Goal: Navigation & Orientation: Find specific page/section

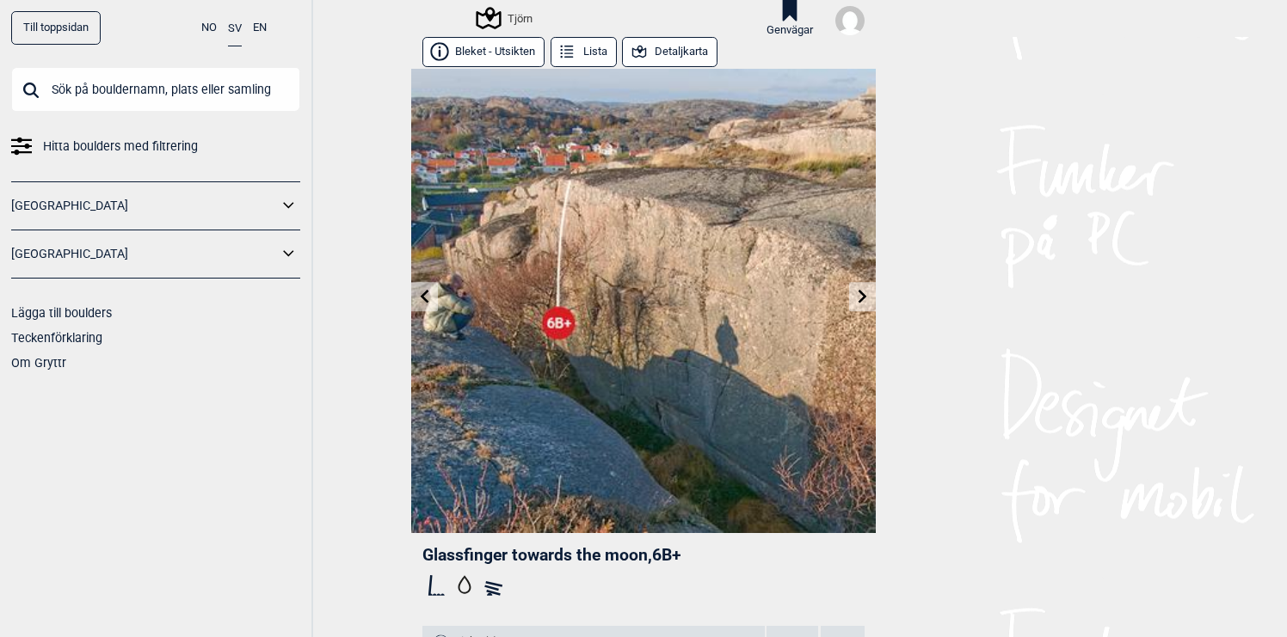
scroll to position [5, 0]
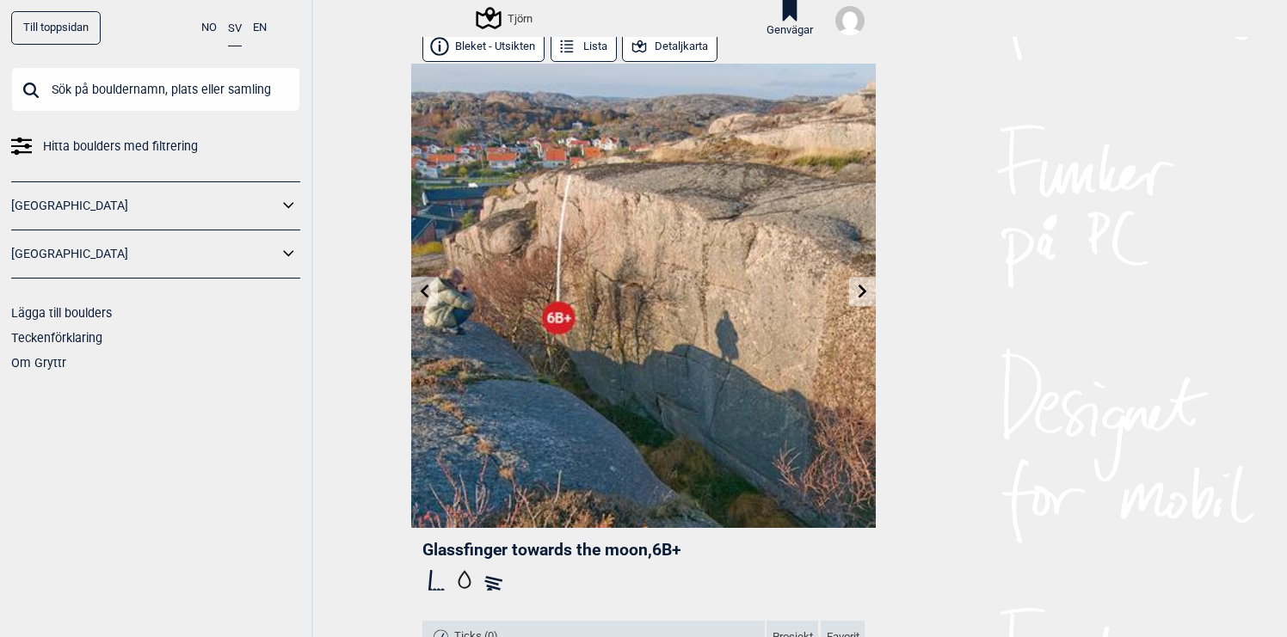
click at [666, 48] on button "Detaljkarta" at bounding box center [669, 47] width 95 height 30
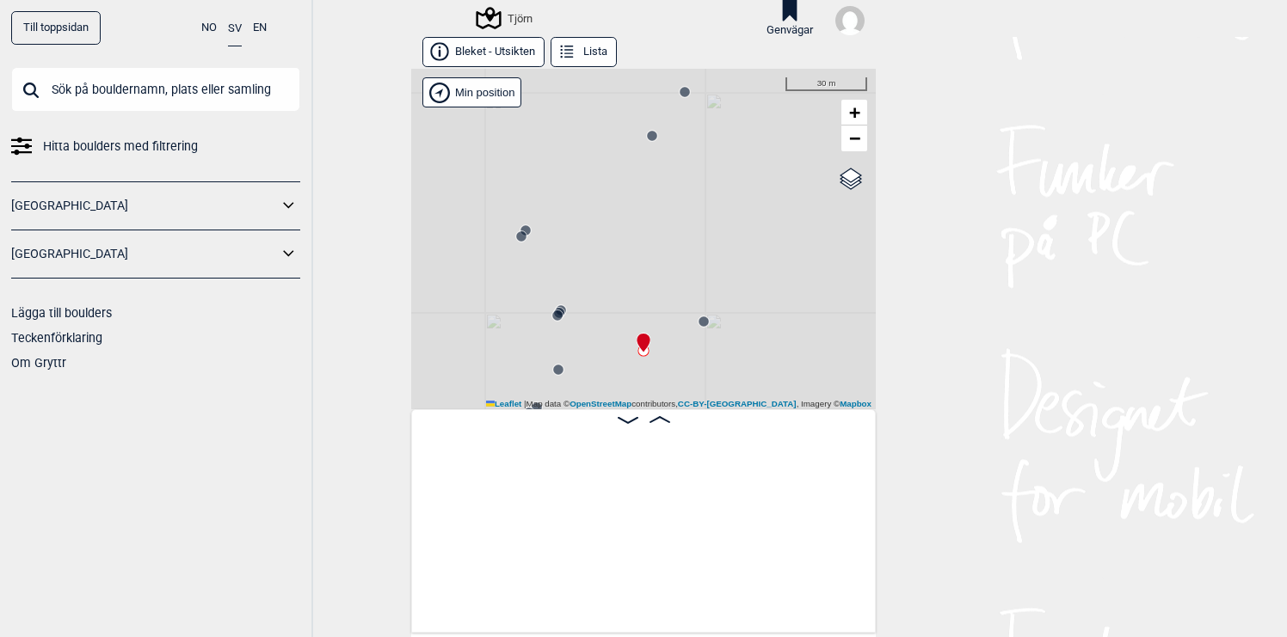
scroll to position [0, 18027]
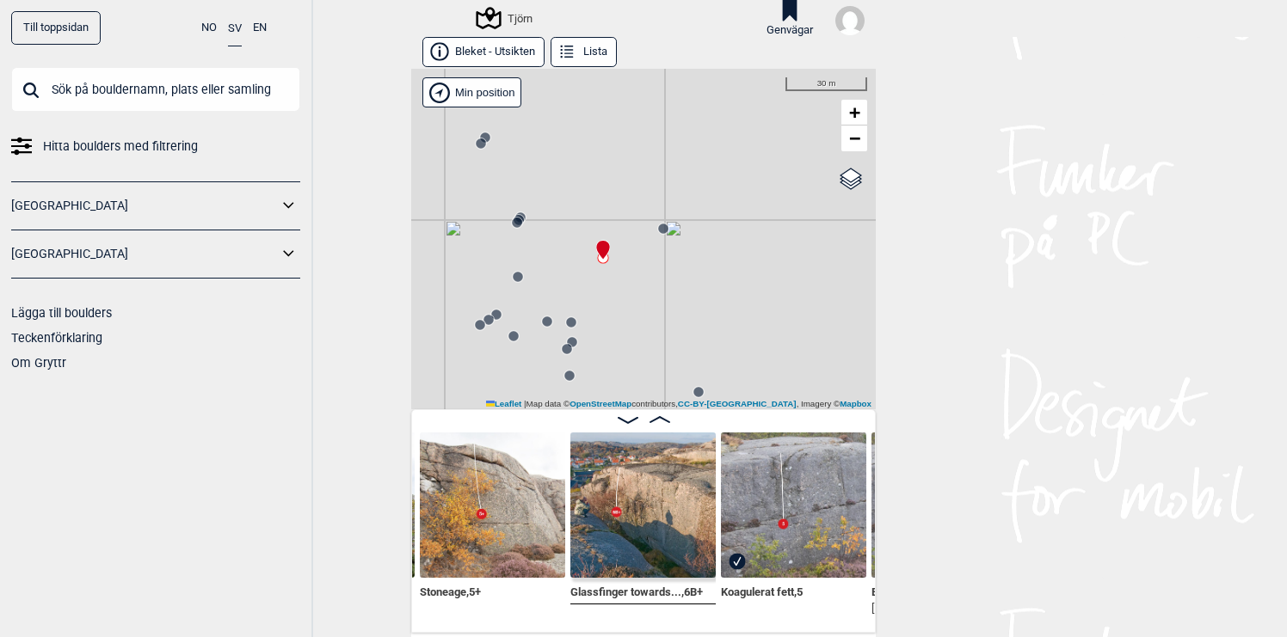
drag, startPoint x: 723, startPoint y: 256, endPoint x: 683, endPoint y: 163, distance: 101.3
click at [683, 163] on div "Tjörn" at bounding box center [643, 239] width 465 height 341
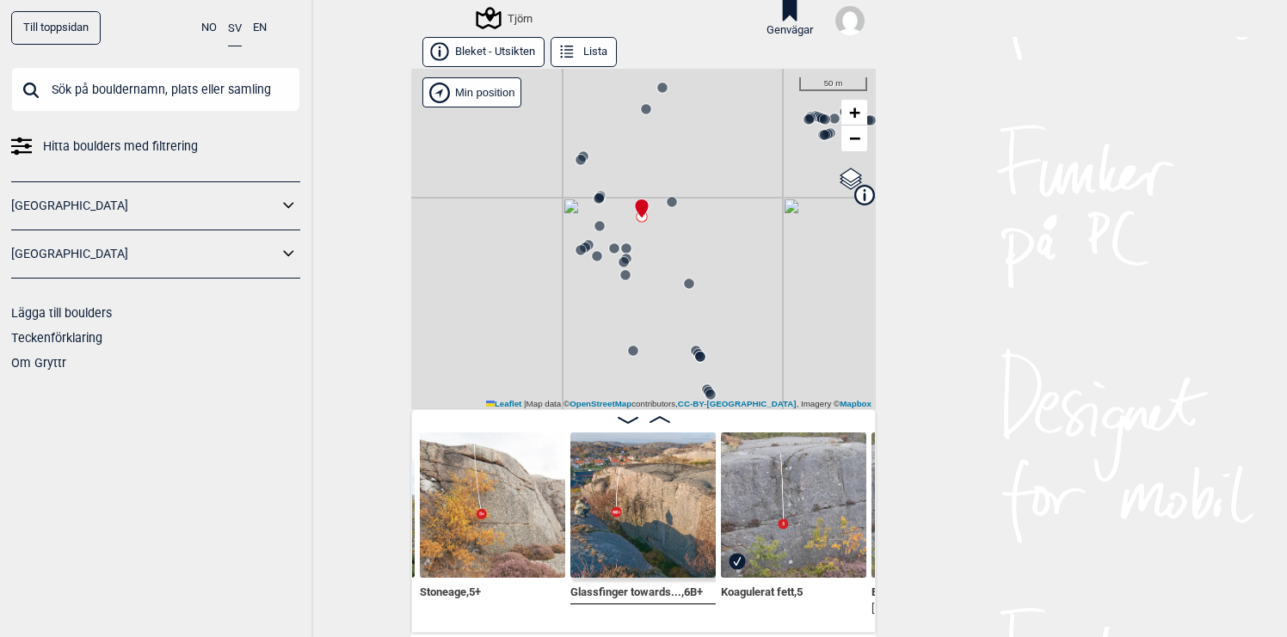
drag, startPoint x: 653, startPoint y: 179, endPoint x: 662, endPoint y: 220, distance: 42.2
click at [662, 219] on div "Tjörn" at bounding box center [643, 239] width 465 height 341
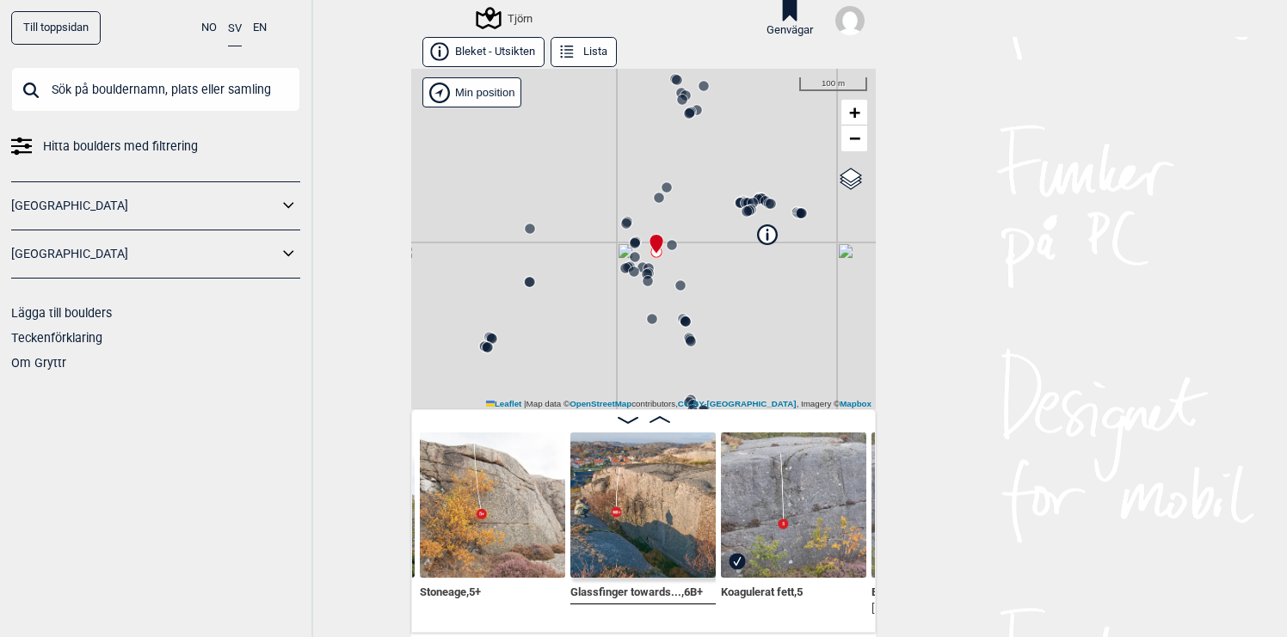
drag, startPoint x: 651, startPoint y: 182, endPoint x: 651, endPoint y: 292, distance: 110.1
click at [651, 292] on div "Tjörn" at bounding box center [643, 239] width 465 height 341
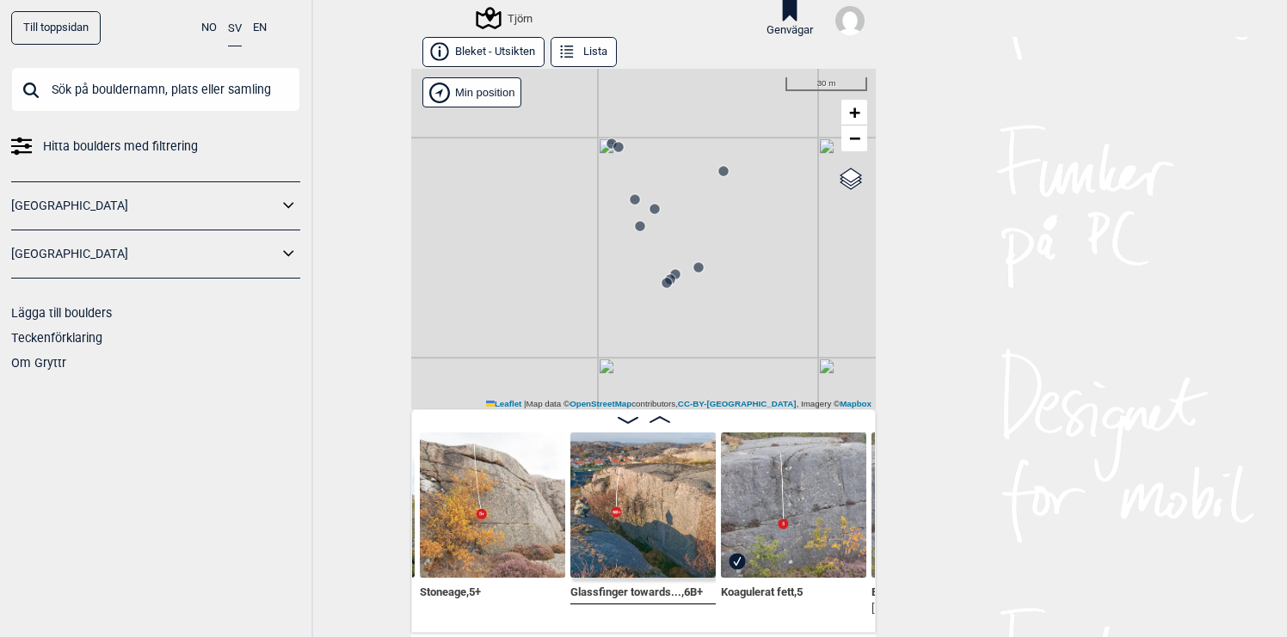
drag, startPoint x: 735, startPoint y: 229, endPoint x: 728, endPoint y: 295, distance: 66.6
click at [728, 294] on div "Tjörn" at bounding box center [643, 239] width 465 height 341
click at [612, 147] on circle at bounding box center [611, 151] width 10 height 10
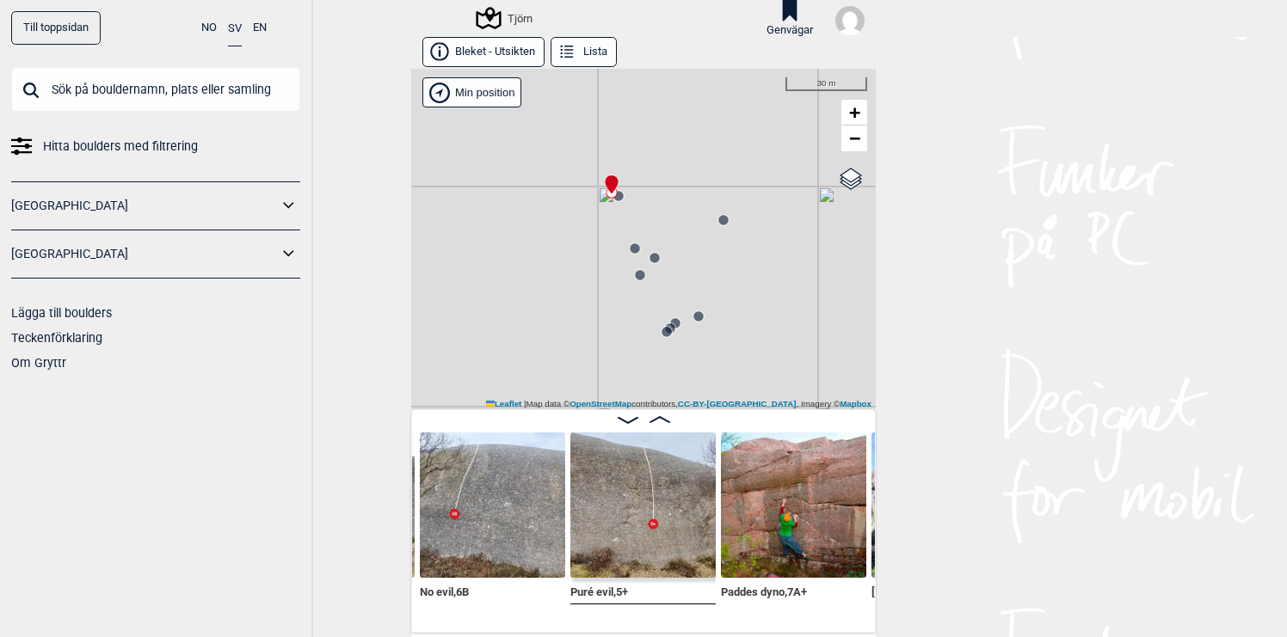
click at [621, 197] on circle at bounding box center [618, 196] width 10 height 10
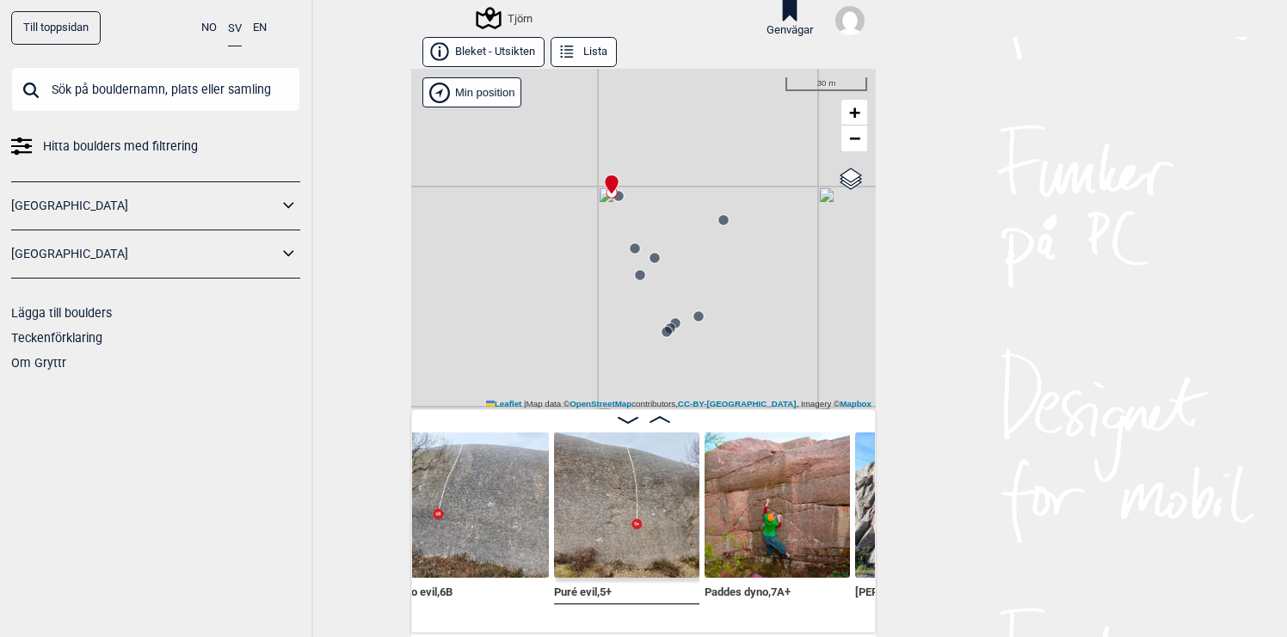
scroll to position [0, 12526]
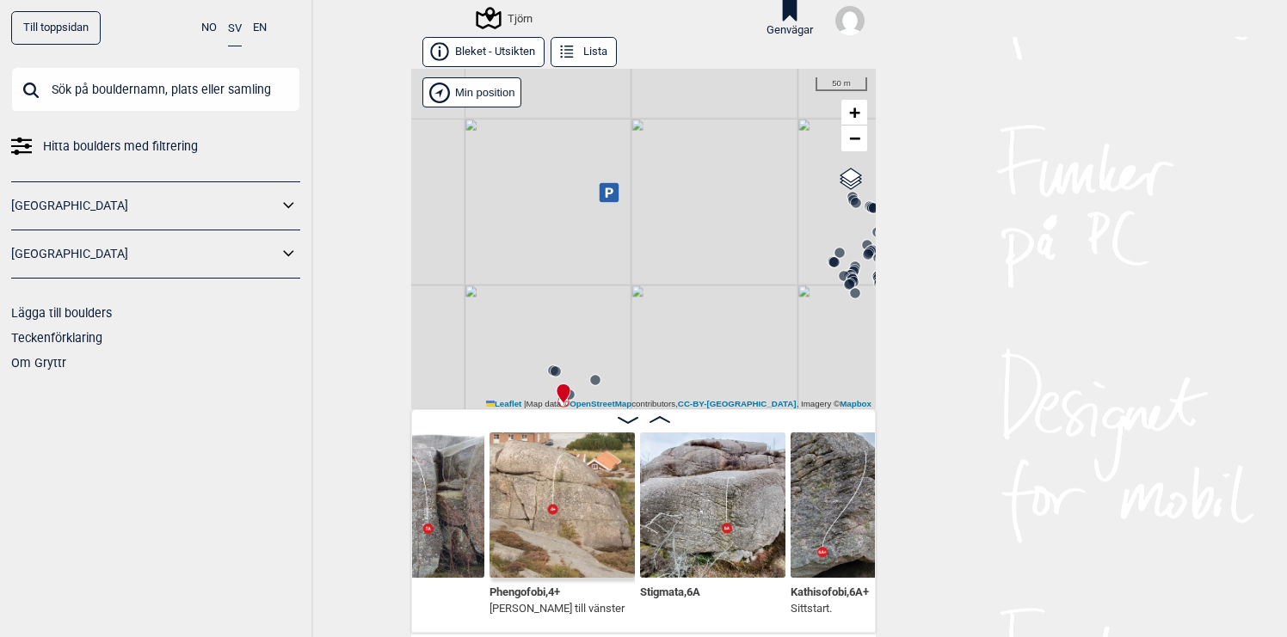
scroll to position [0, 11294]
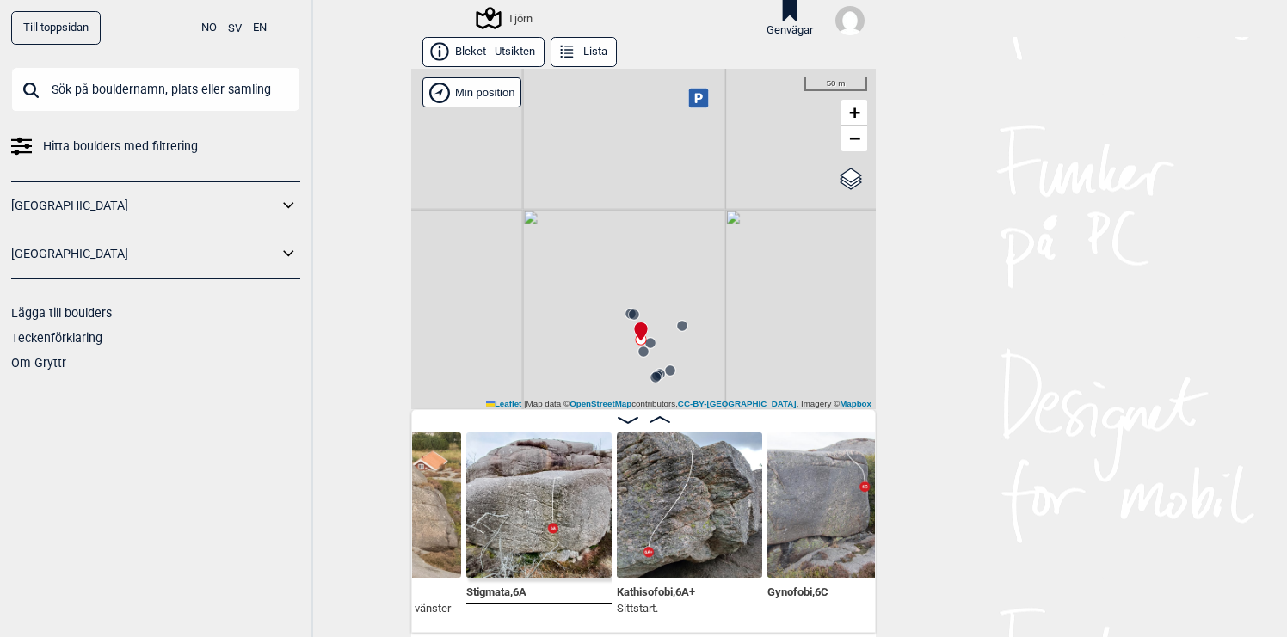
scroll to position [0, 11475]
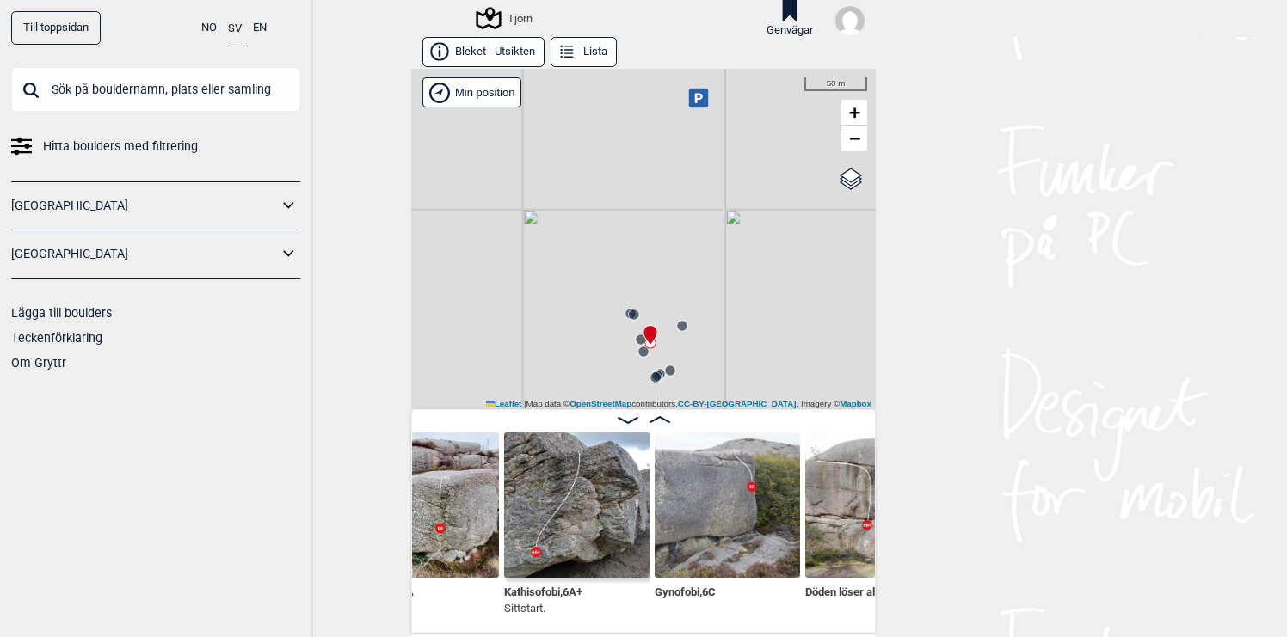
scroll to position [0, 11617]
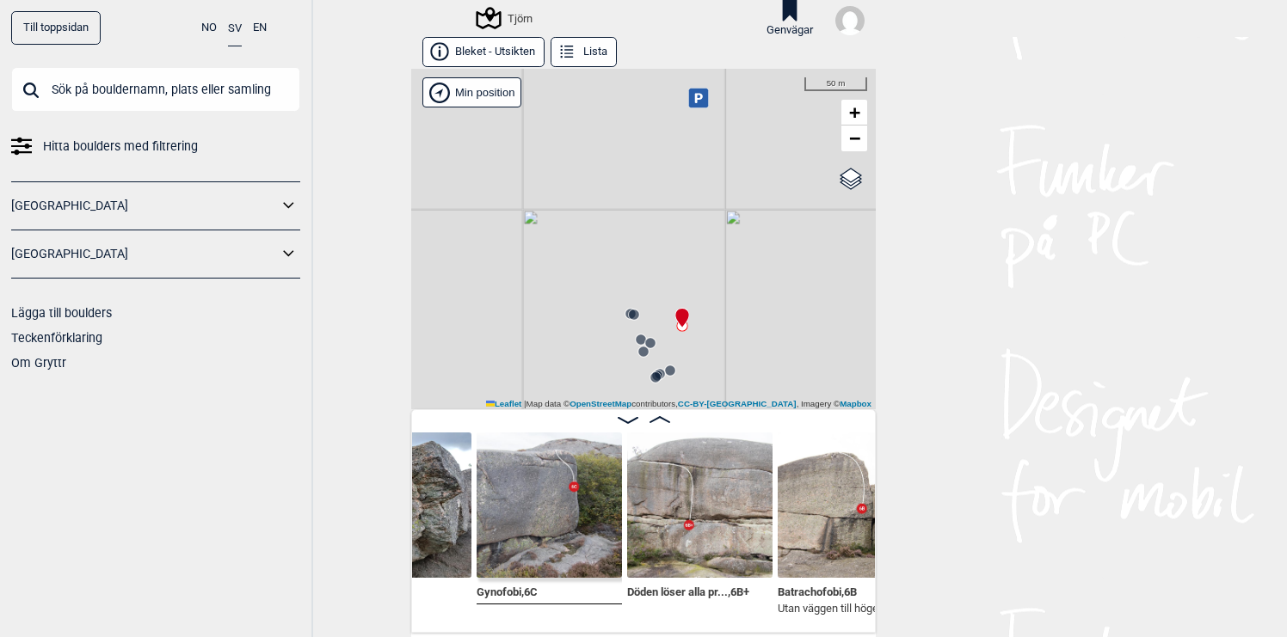
scroll to position [0, 11757]
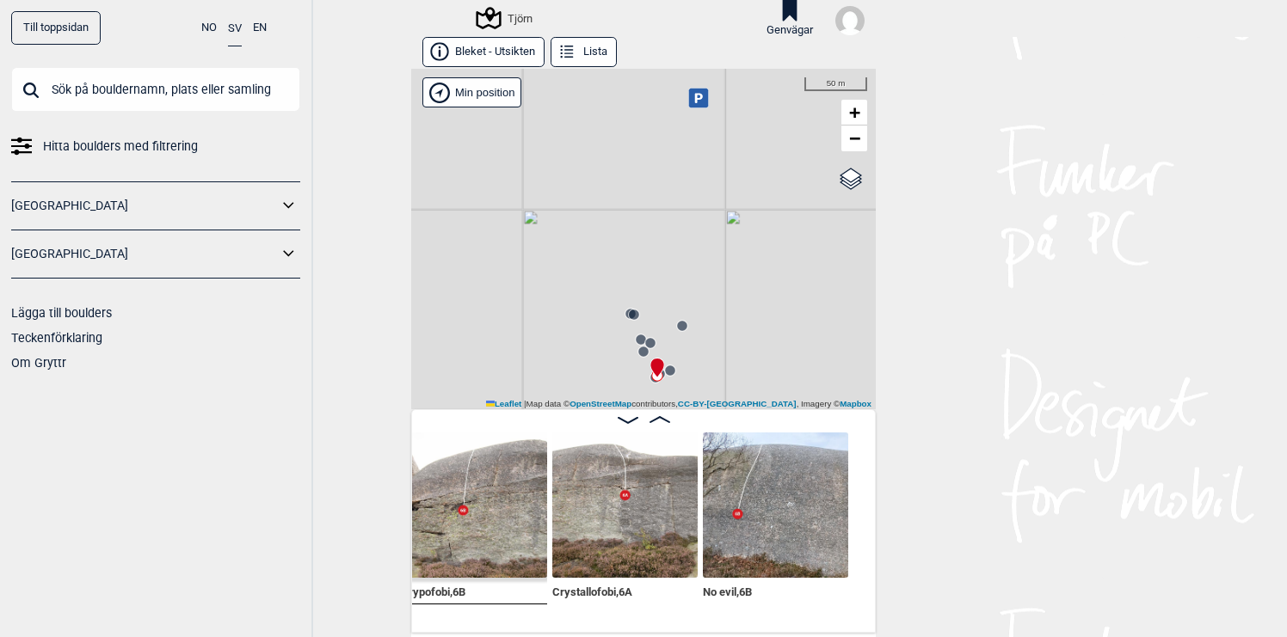
scroll to position [0, 12296]
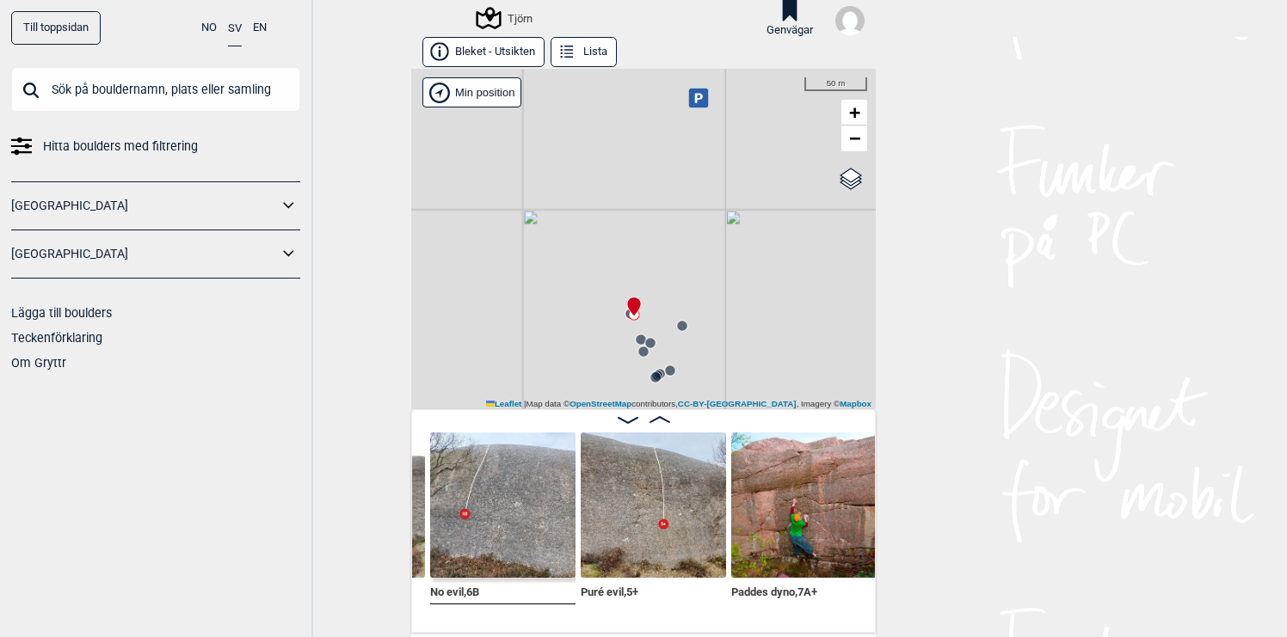
scroll to position [0, 12555]
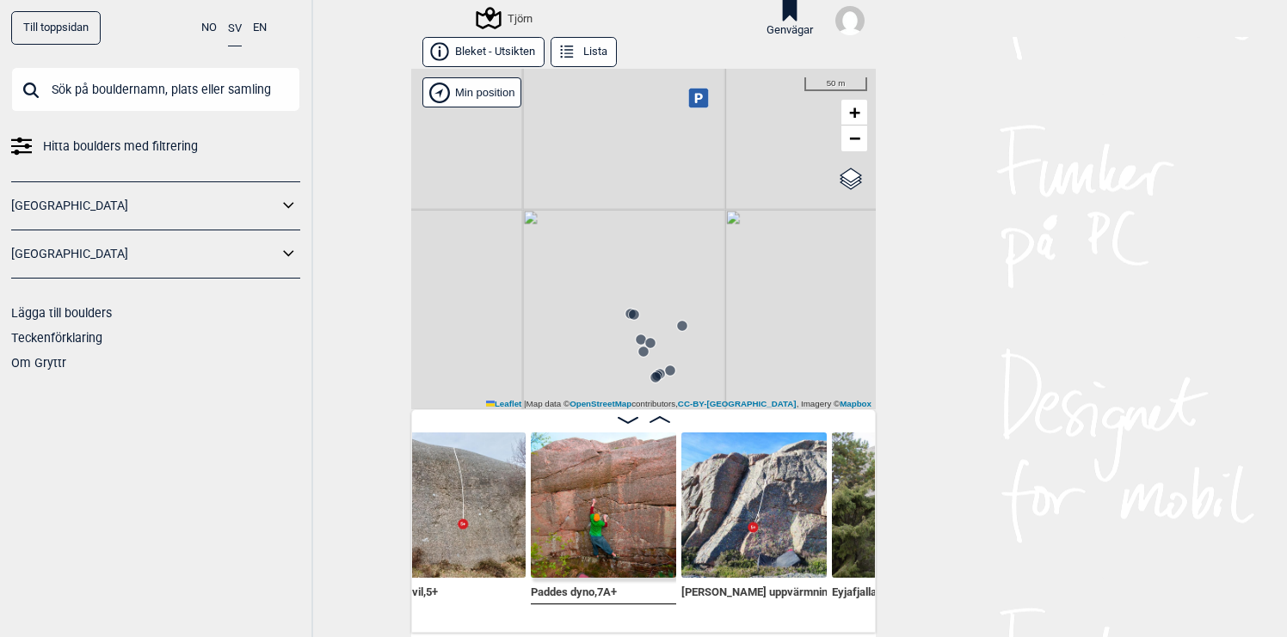
scroll to position [0, 12666]
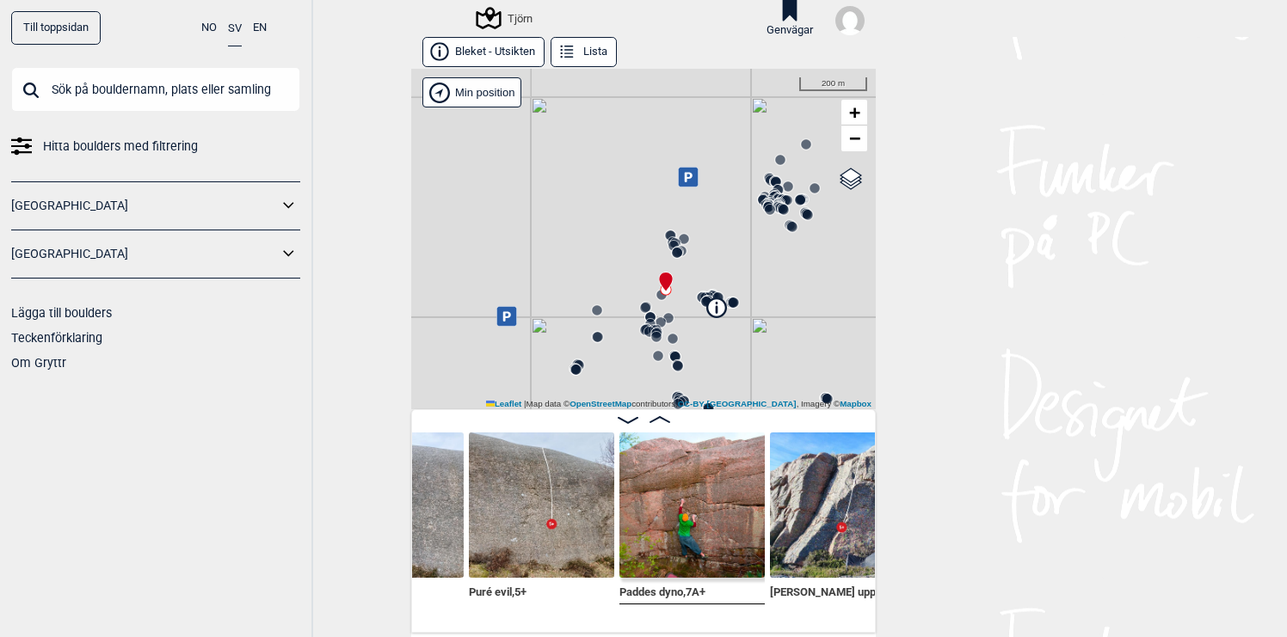
drag, startPoint x: 739, startPoint y: 314, endPoint x: 700, endPoint y: 236, distance: 87.3
click at [700, 236] on div "Tjörn" at bounding box center [643, 239] width 465 height 341
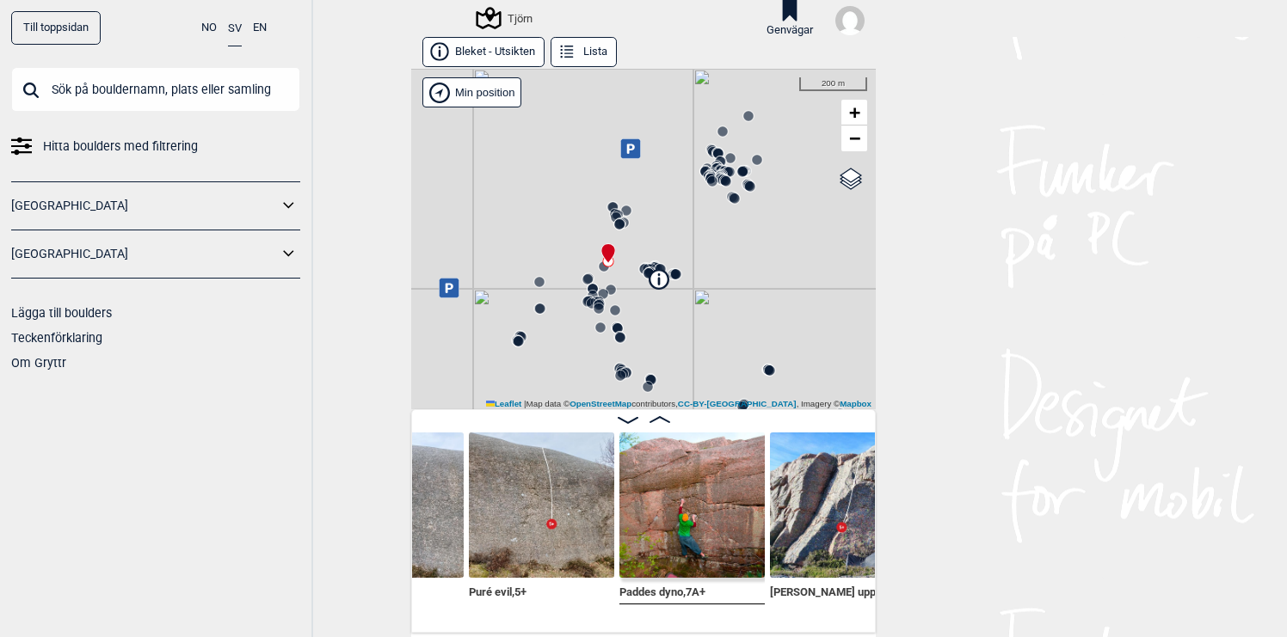
drag, startPoint x: 725, startPoint y: 303, endPoint x: 669, endPoint y: 274, distance: 63.1
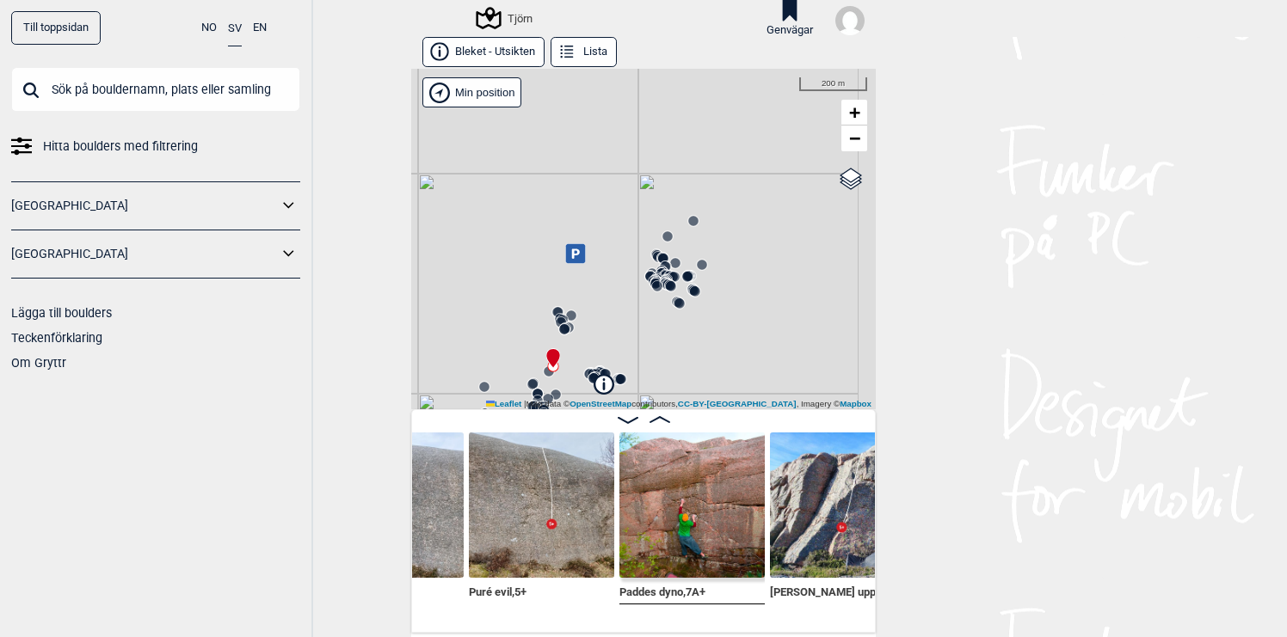
drag, startPoint x: 716, startPoint y: 249, endPoint x: 659, endPoint y: 350, distance: 116.3
click at [659, 351] on div "Tjörn" at bounding box center [643, 239] width 465 height 341
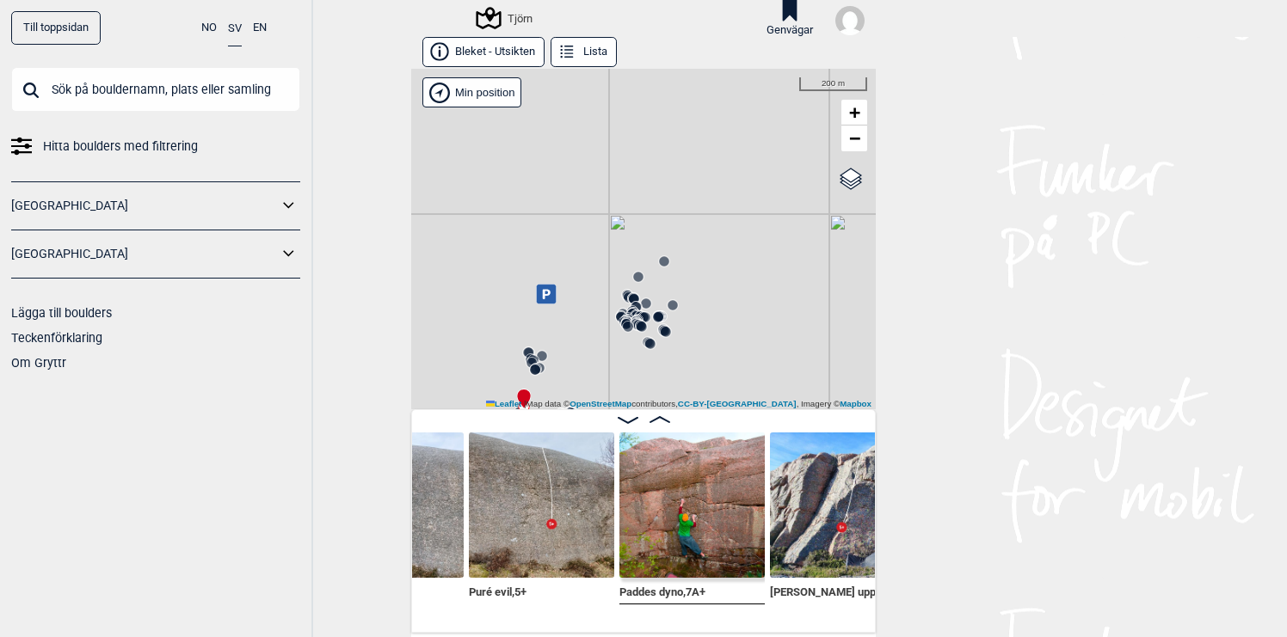
drag, startPoint x: 701, startPoint y: 309, endPoint x: 669, endPoint y: 375, distance: 73.5
click at [669, 375] on div "Tjörn" at bounding box center [643, 239] width 465 height 341
click at [663, 285] on circle at bounding box center [660, 286] width 10 height 10
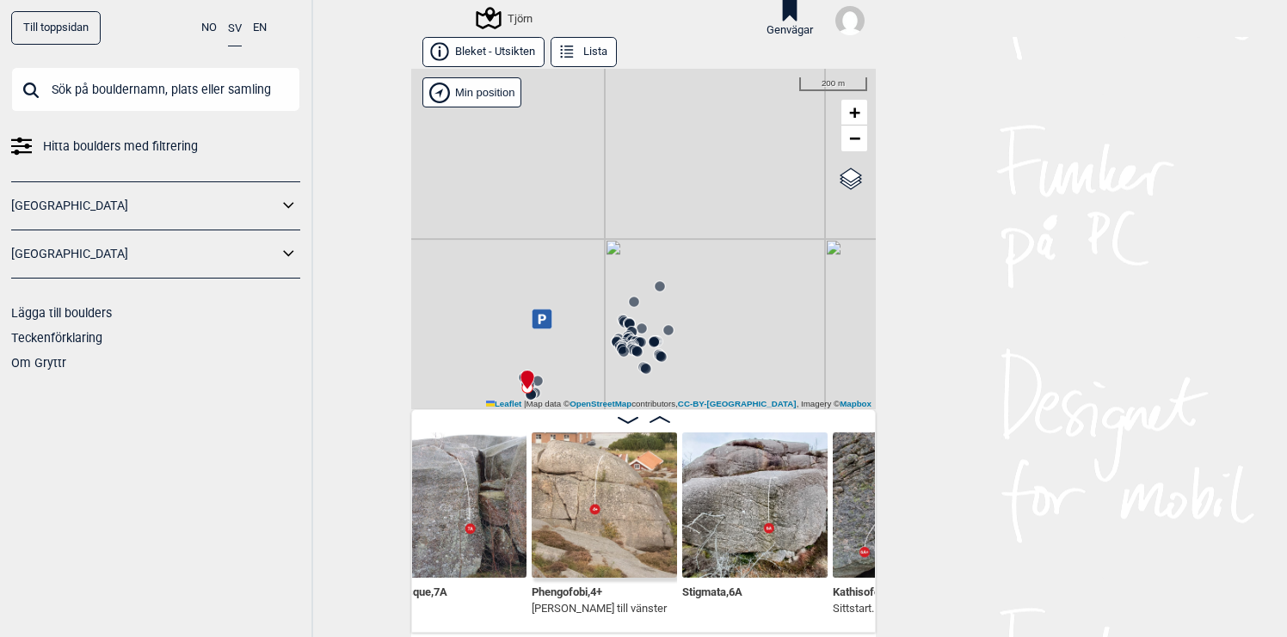
scroll to position [0, 11247]
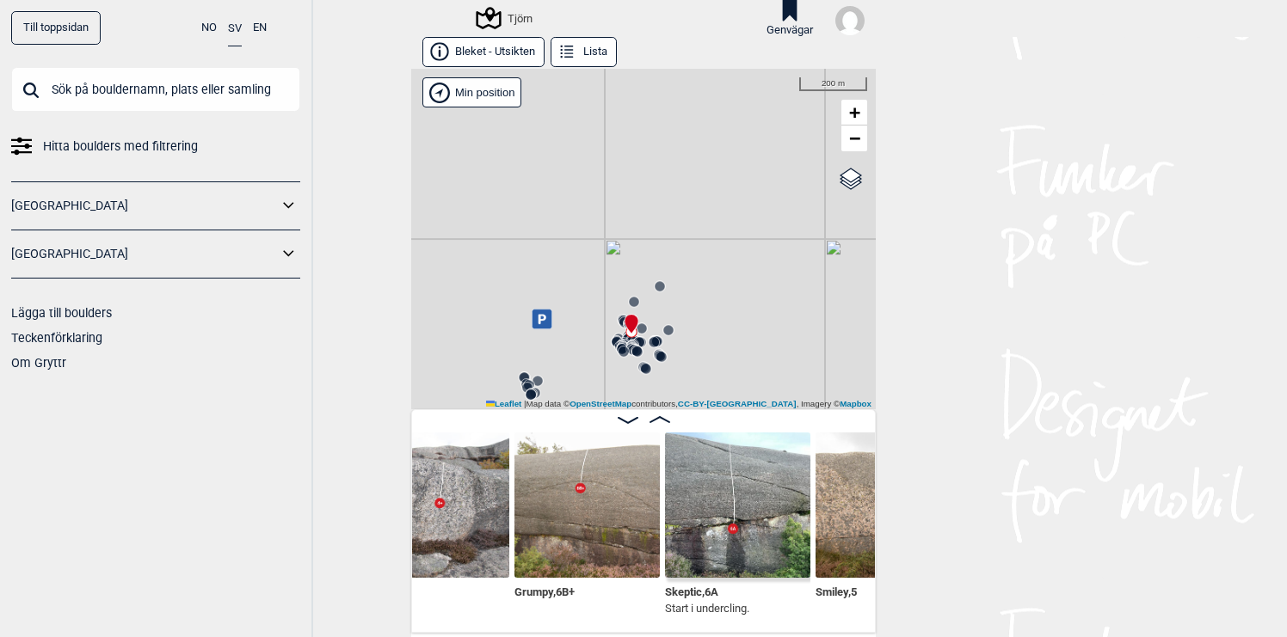
scroll to position [0, 3219]
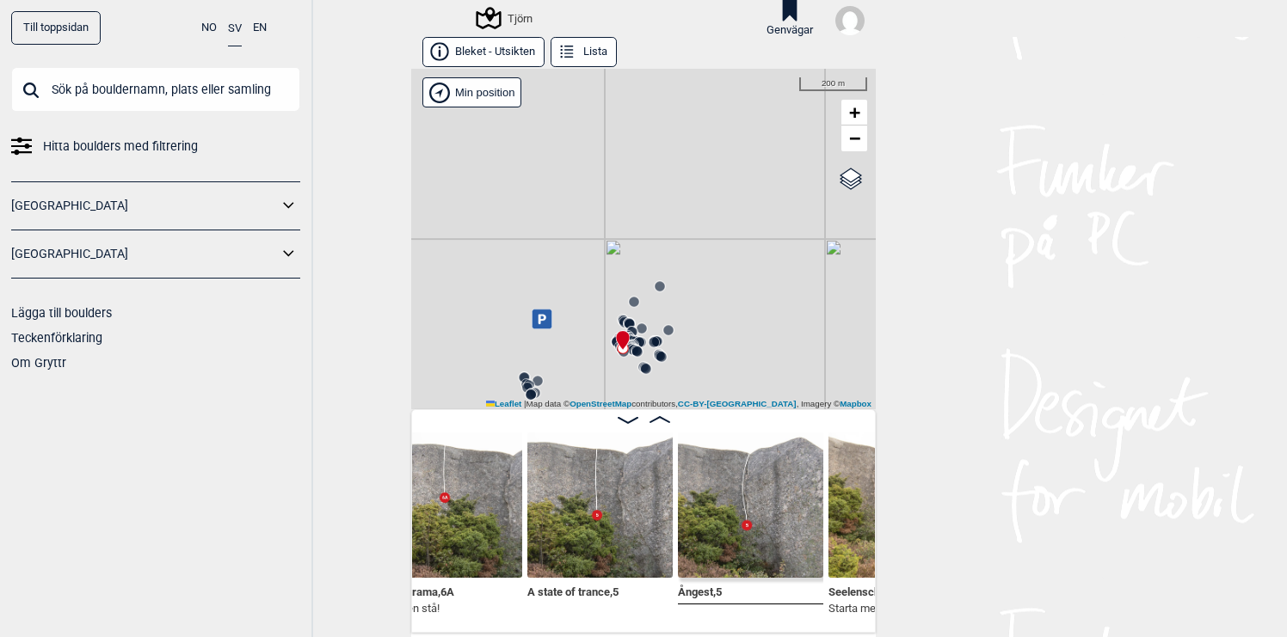
scroll to position [0, 2217]
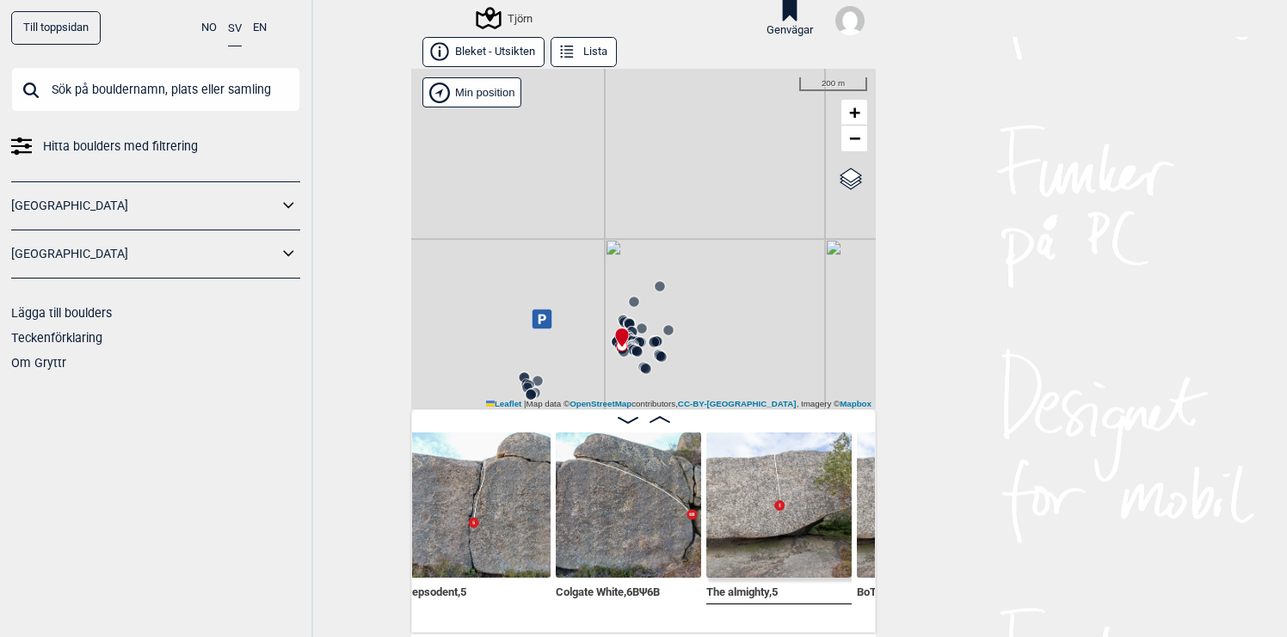
scroll to position [0, 1462]
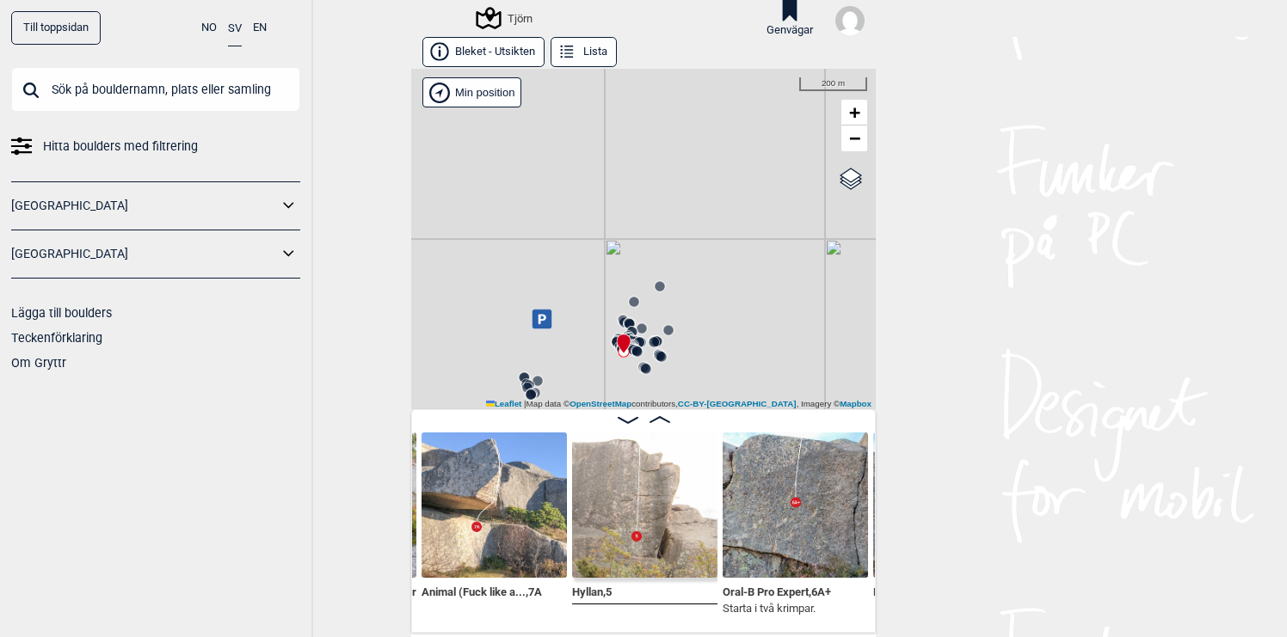
scroll to position [0, 1007]
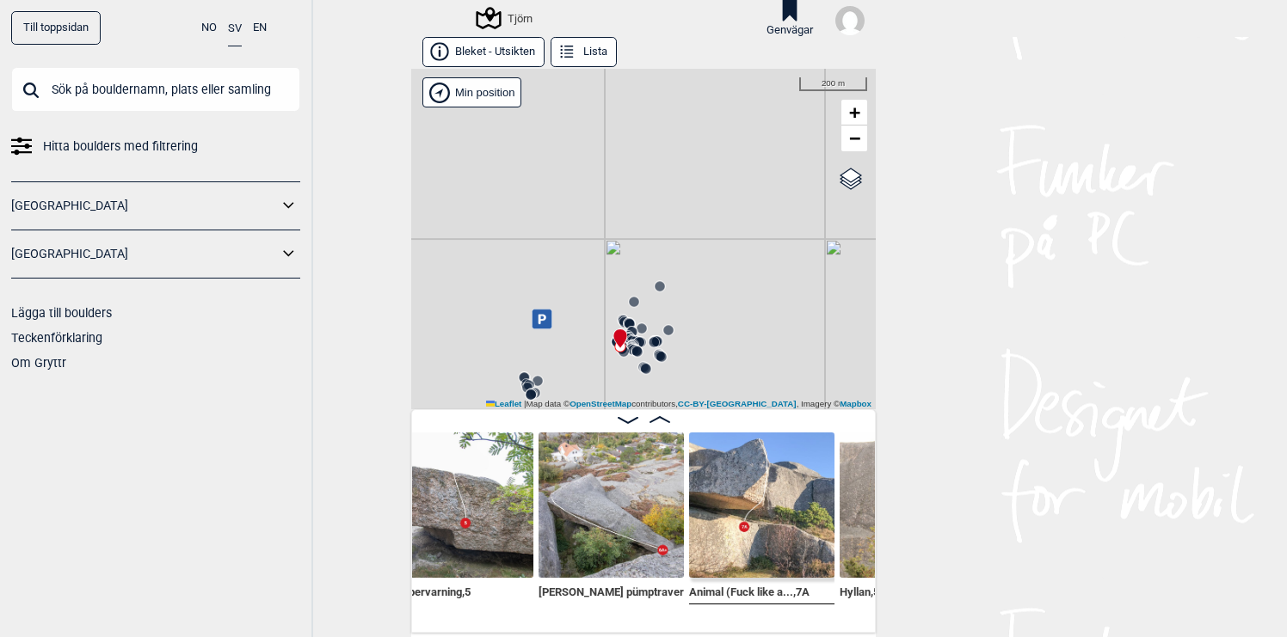
scroll to position [0, 729]
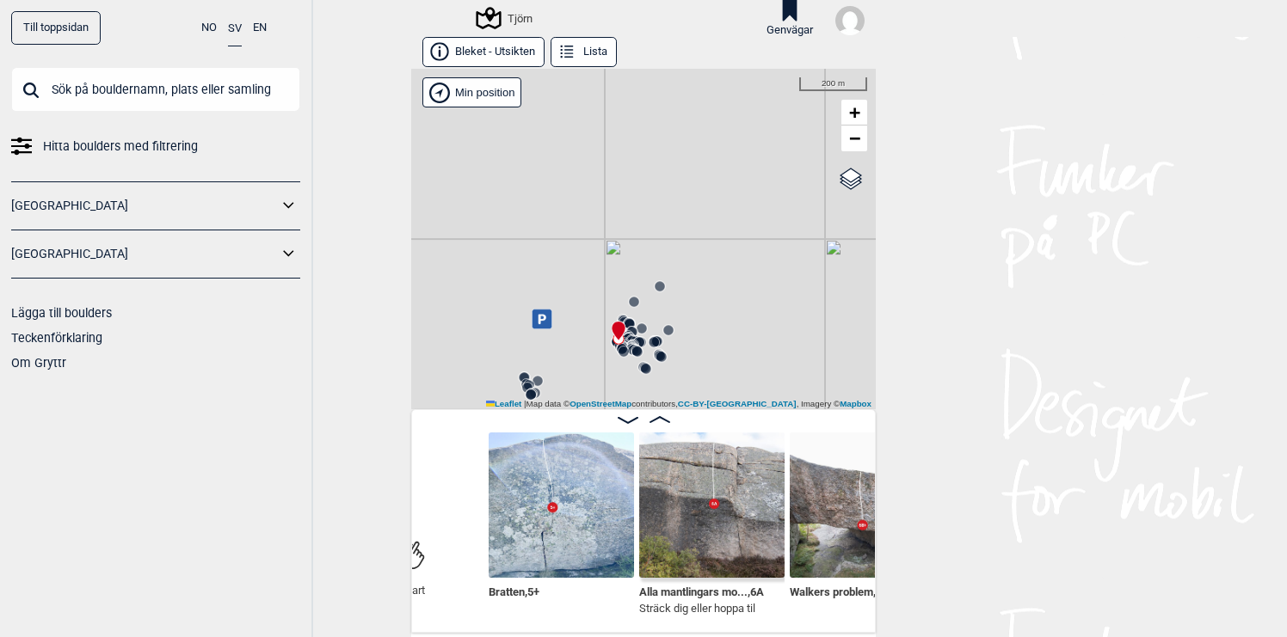
scroll to position [0, 216]
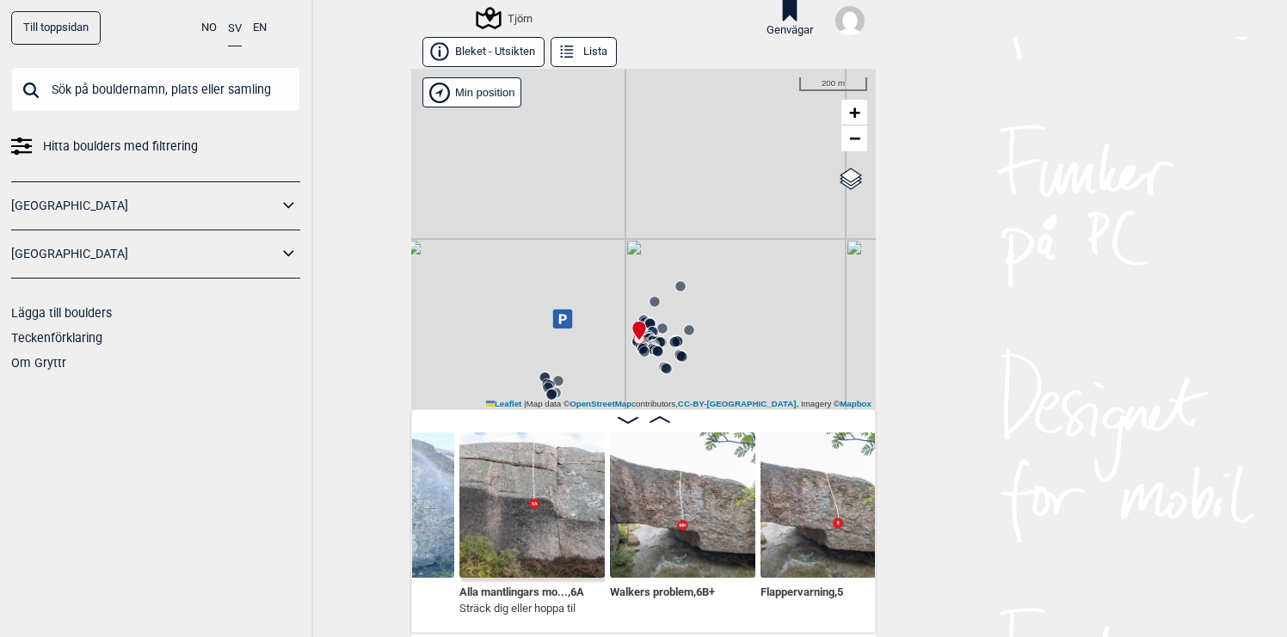
scroll to position [0, 397]
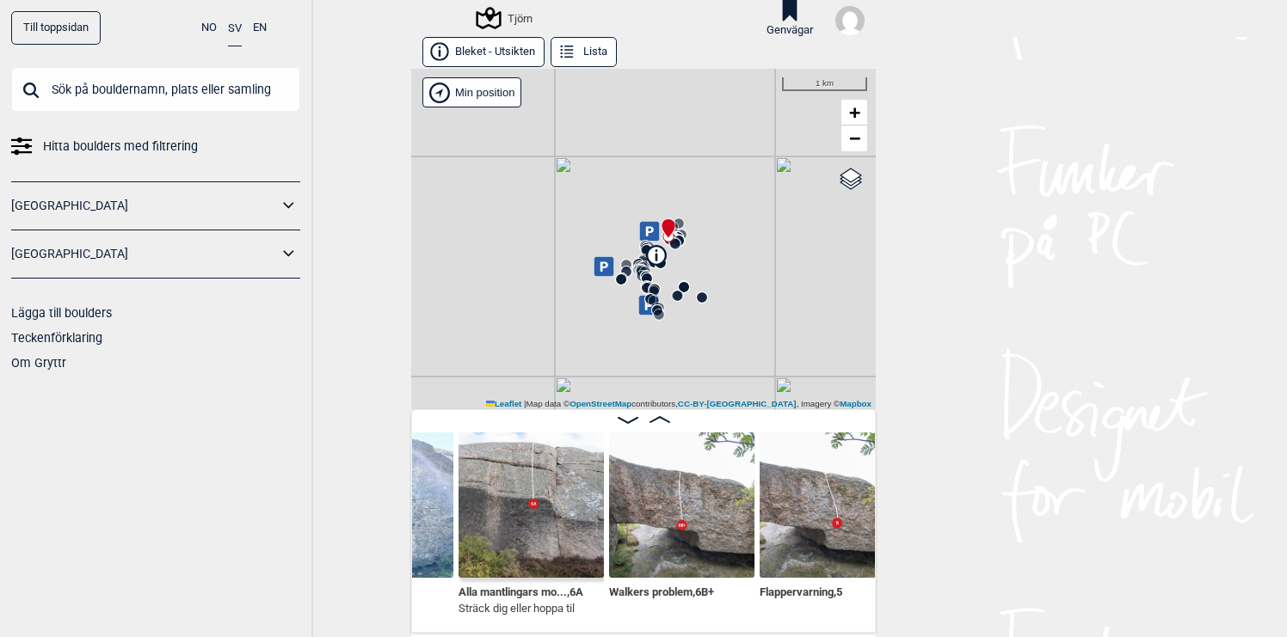
drag, startPoint x: 751, startPoint y: 239, endPoint x: 704, endPoint y: 229, distance: 48.4
click at [704, 229] on div "Tjörn" at bounding box center [643, 239] width 465 height 341
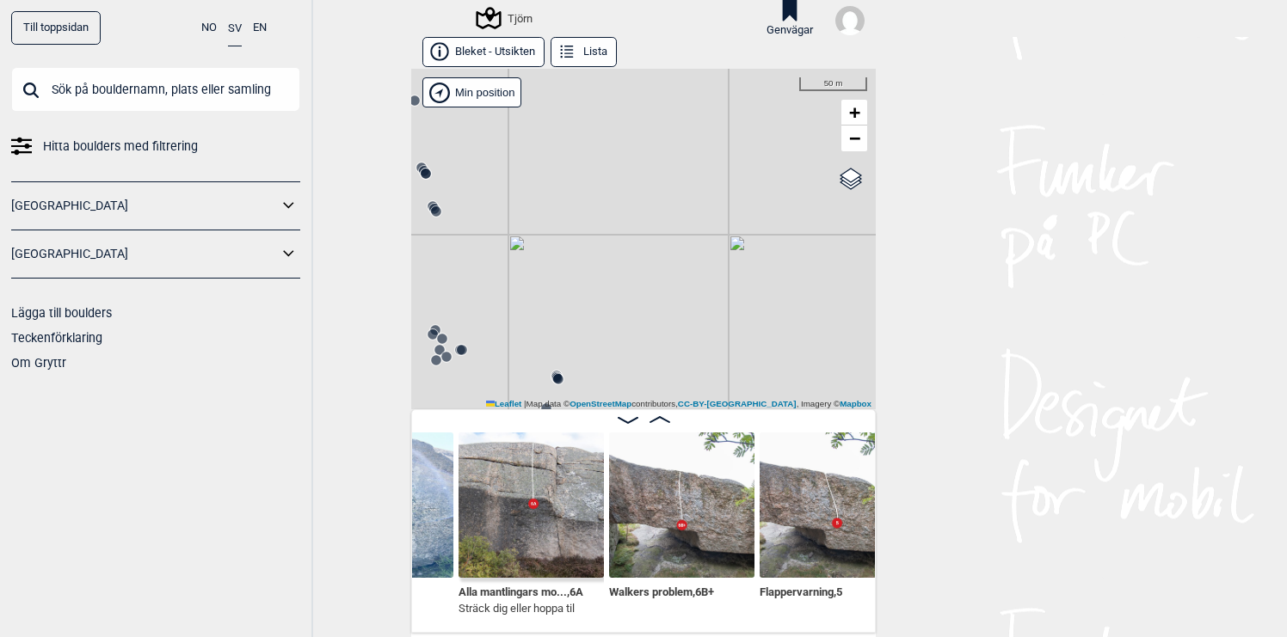
drag, startPoint x: 674, startPoint y: 270, endPoint x: 717, endPoint y: 151, distance: 126.6
click at [717, 151] on div "Tjörn" at bounding box center [643, 239] width 465 height 341
drag, startPoint x: 710, startPoint y: 280, endPoint x: 707, endPoint y: 208, distance: 71.4
click at [707, 209] on div "Tjörn" at bounding box center [643, 239] width 465 height 341
drag, startPoint x: 705, startPoint y: 234, endPoint x: 701, endPoint y: 148, distance: 86.1
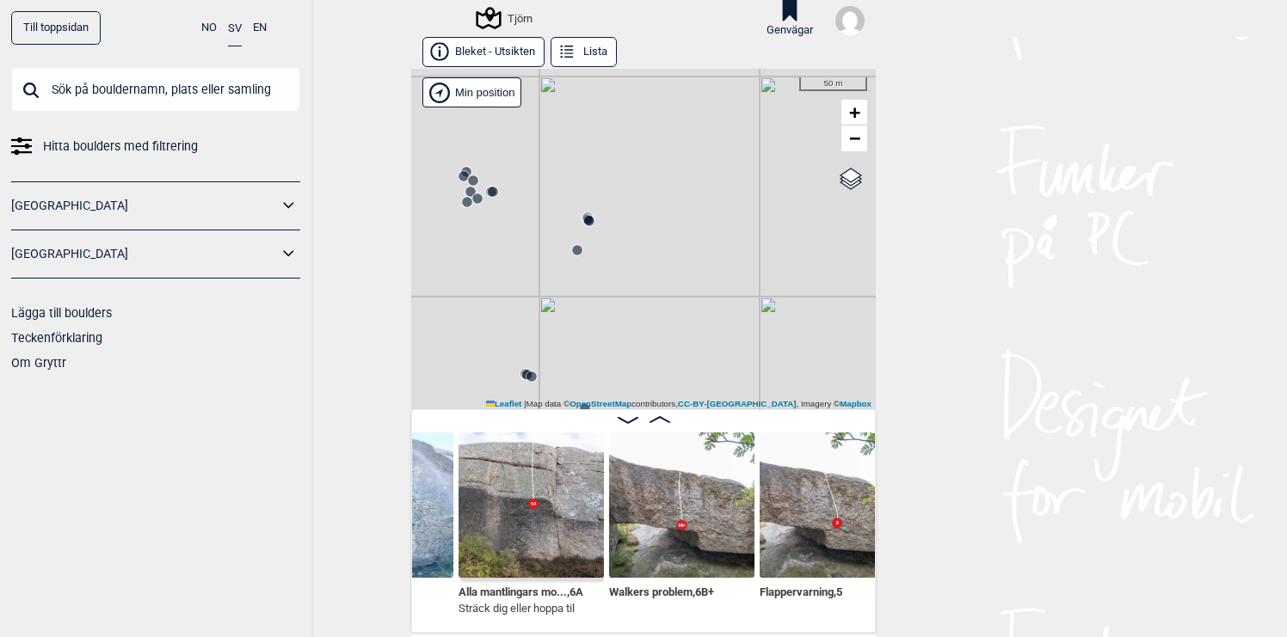
click at [701, 150] on div "Tjörn" at bounding box center [643, 239] width 465 height 341
drag, startPoint x: 671, startPoint y: 220, endPoint x: 745, endPoint y: 172, distance: 88.3
click at [745, 172] on div "Tjörn" at bounding box center [643, 239] width 465 height 341
drag, startPoint x: 686, startPoint y: 194, endPoint x: 652, endPoint y: 287, distance: 98.8
click at [652, 287] on div "Tjörn" at bounding box center [643, 239] width 465 height 341
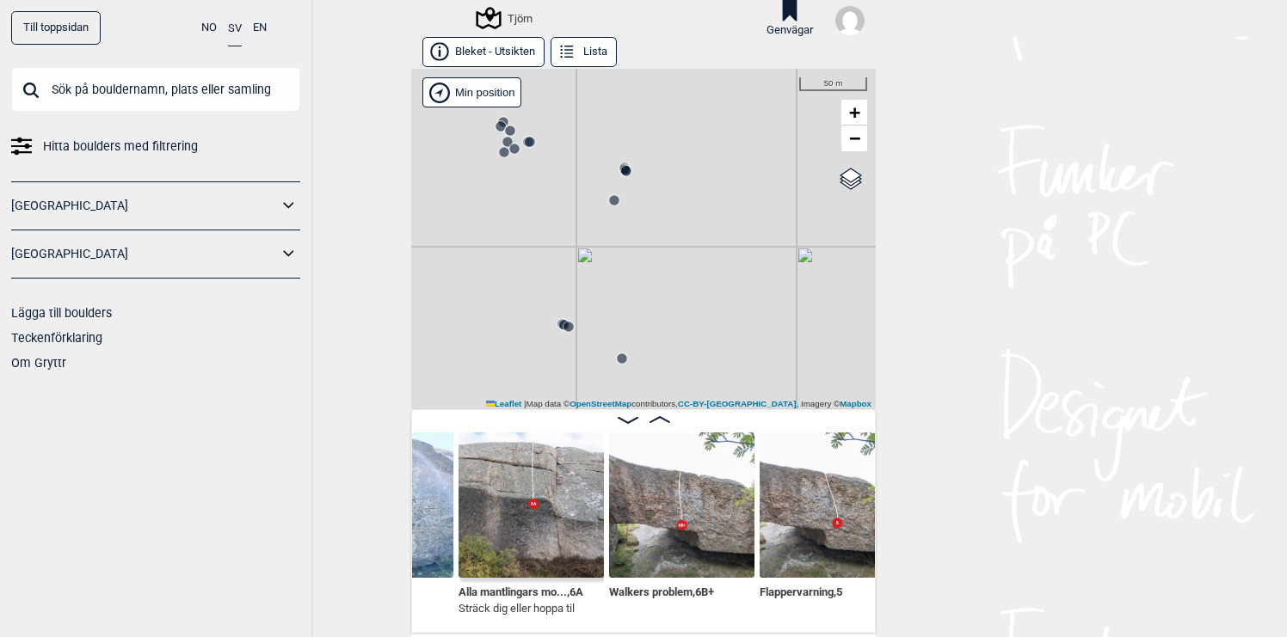
click at [615, 200] on circle at bounding box center [614, 200] width 10 height 10
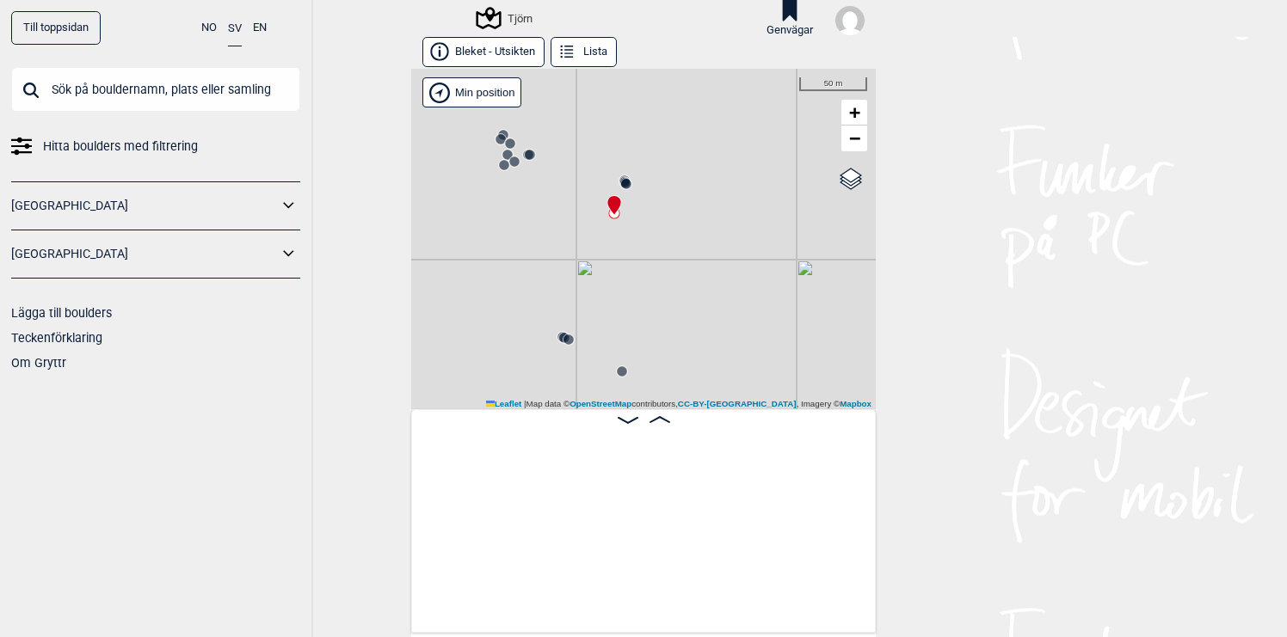
scroll to position [0, 22594]
